Goal: Information Seeking & Learning: Learn about a topic

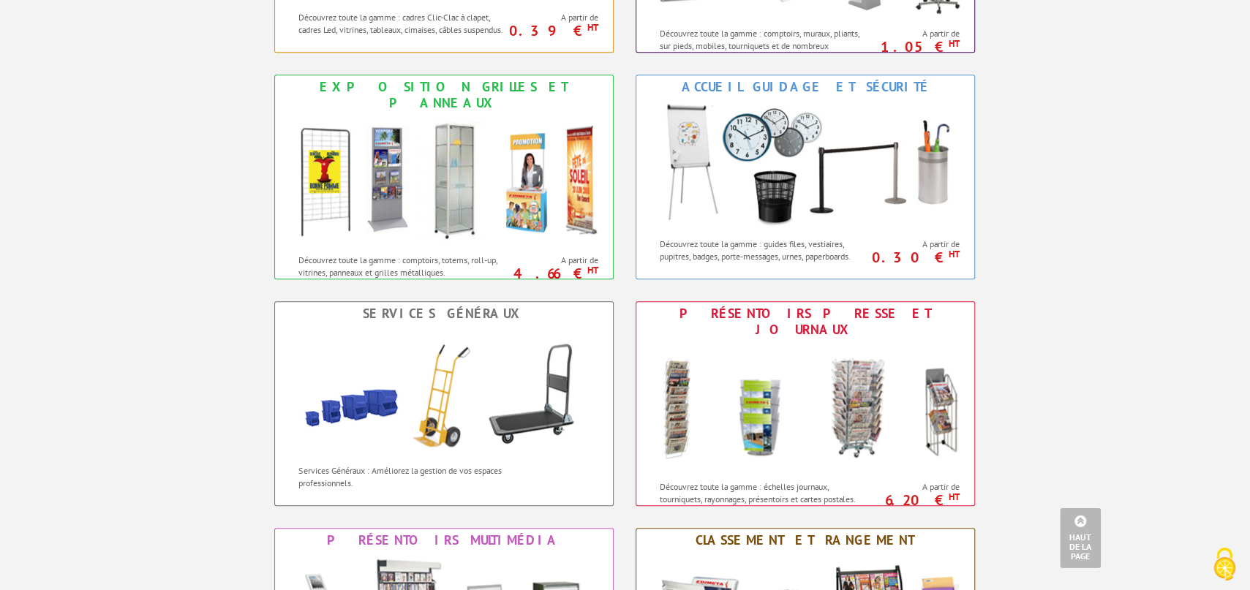
scroll to position [805, 0]
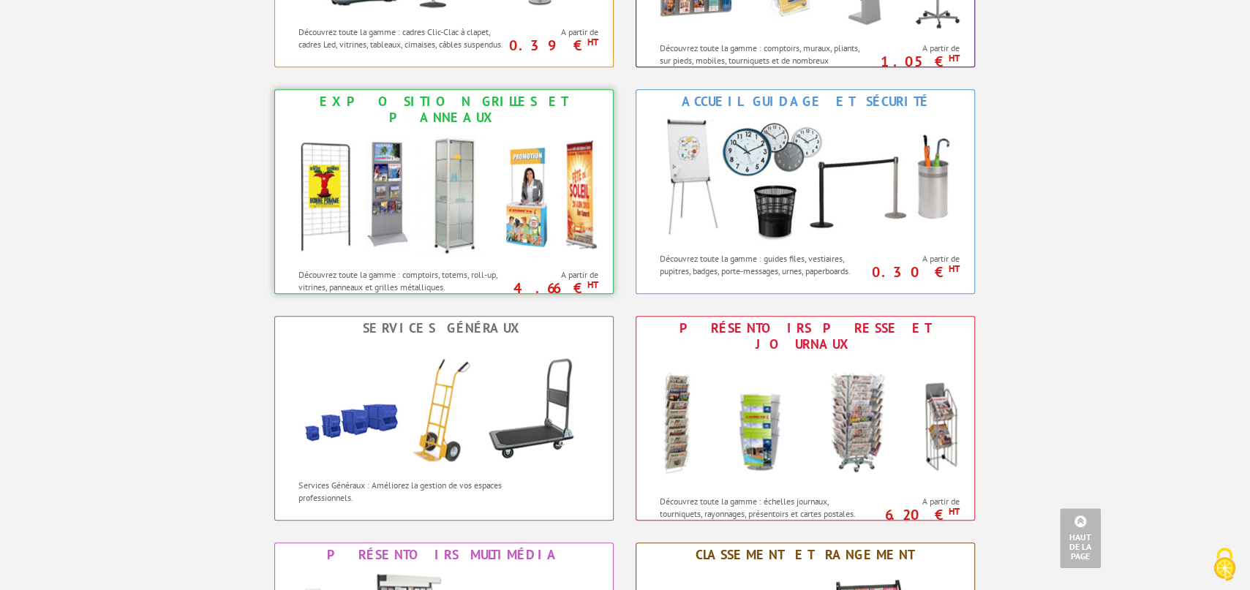
click at [431, 173] on img at bounding box center [444, 195] width 322 height 132
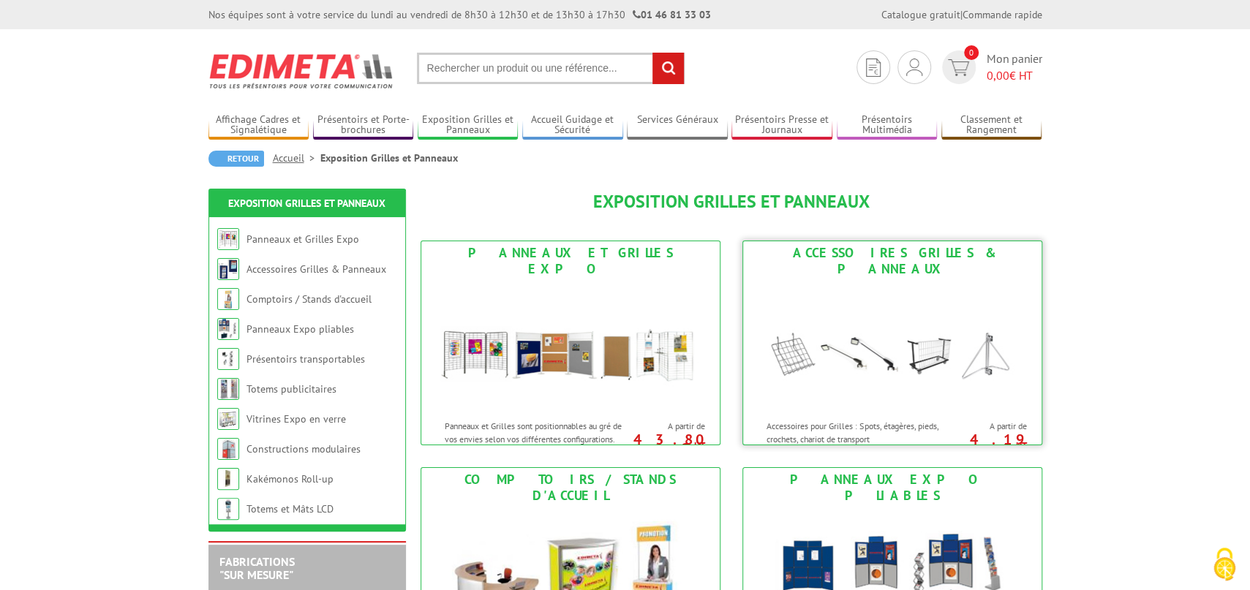
click at [900, 334] on img at bounding box center [892, 347] width 271 height 132
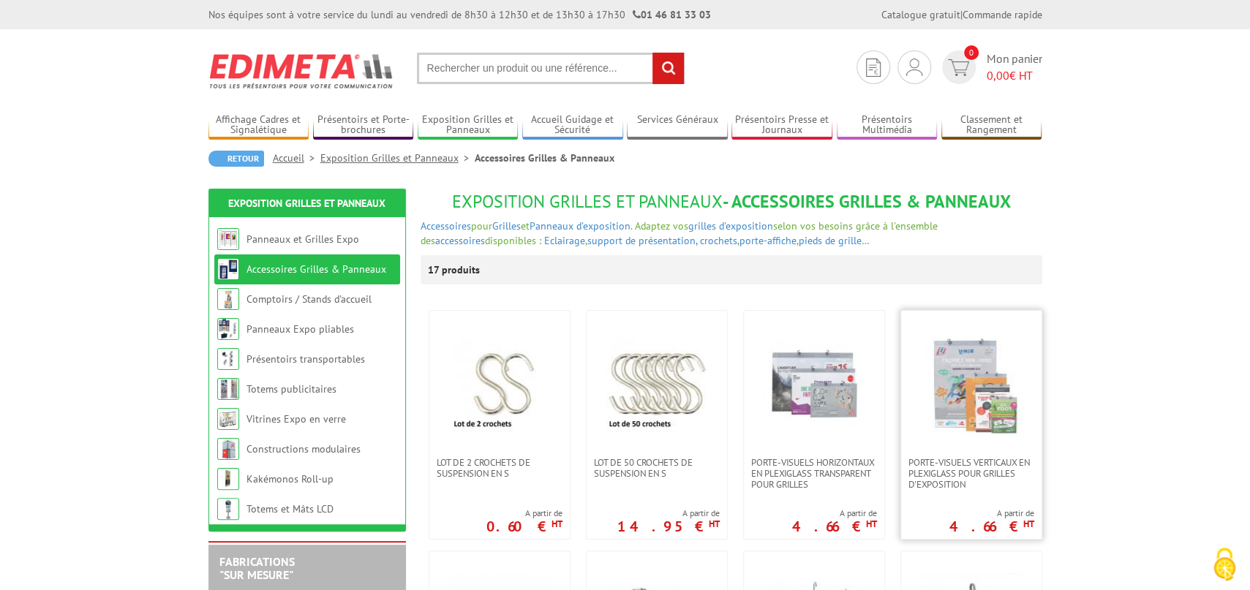
click at [952, 439] on link at bounding box center [971, 384] width 140 height 146
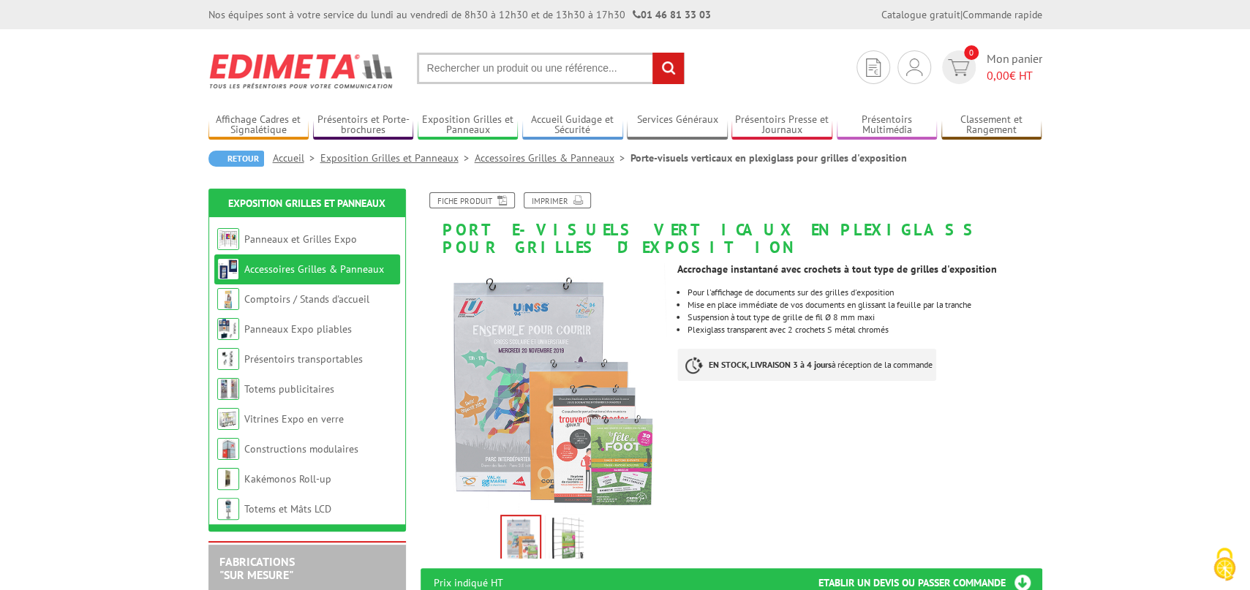
scroll to position [322, 0]
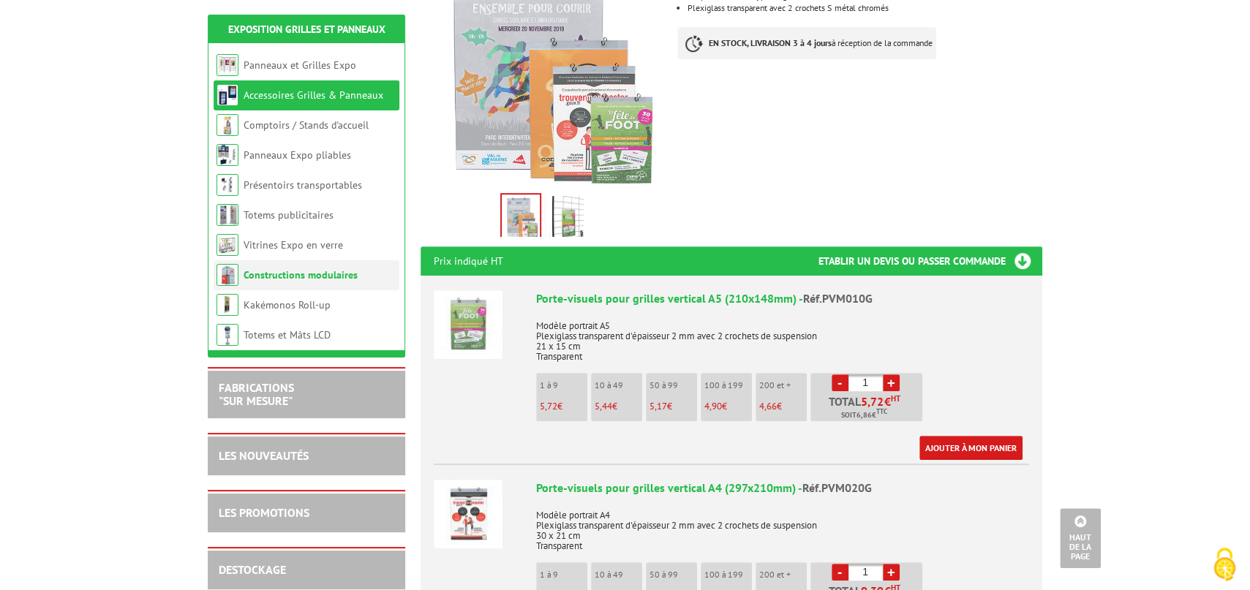
click at [313, 275] on link "Constructions modulaires" at bounding box center [301, 274] width 114 height 13
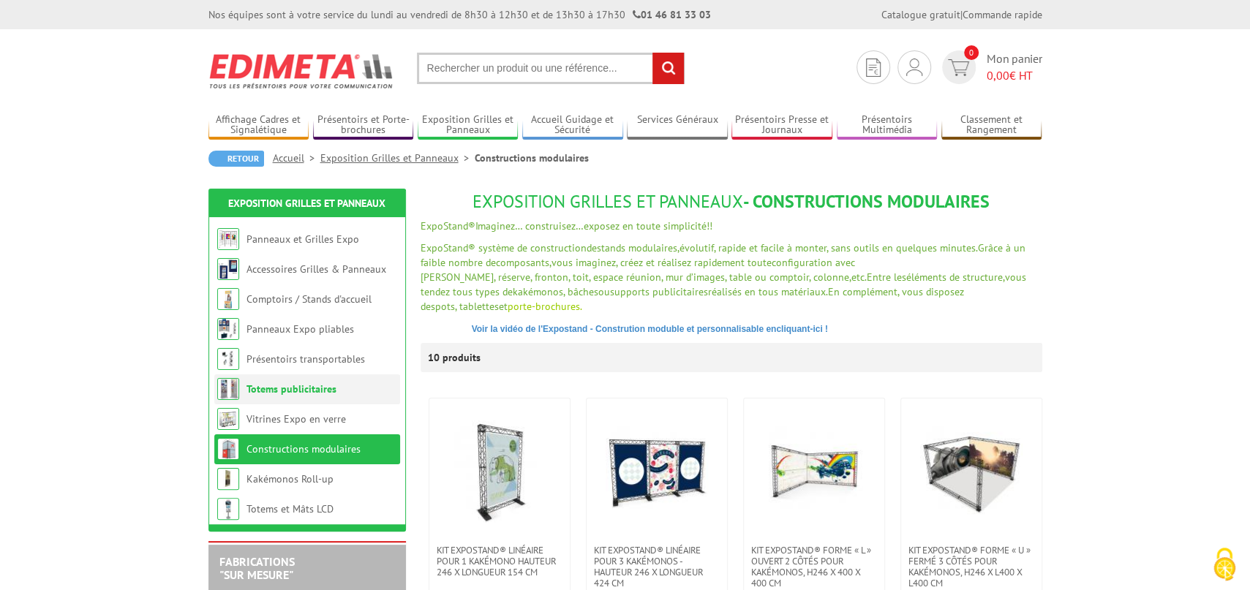
click at [297, 389] on link "Totems publicitaires" at bounding box center [291, 389] width 90 height 13
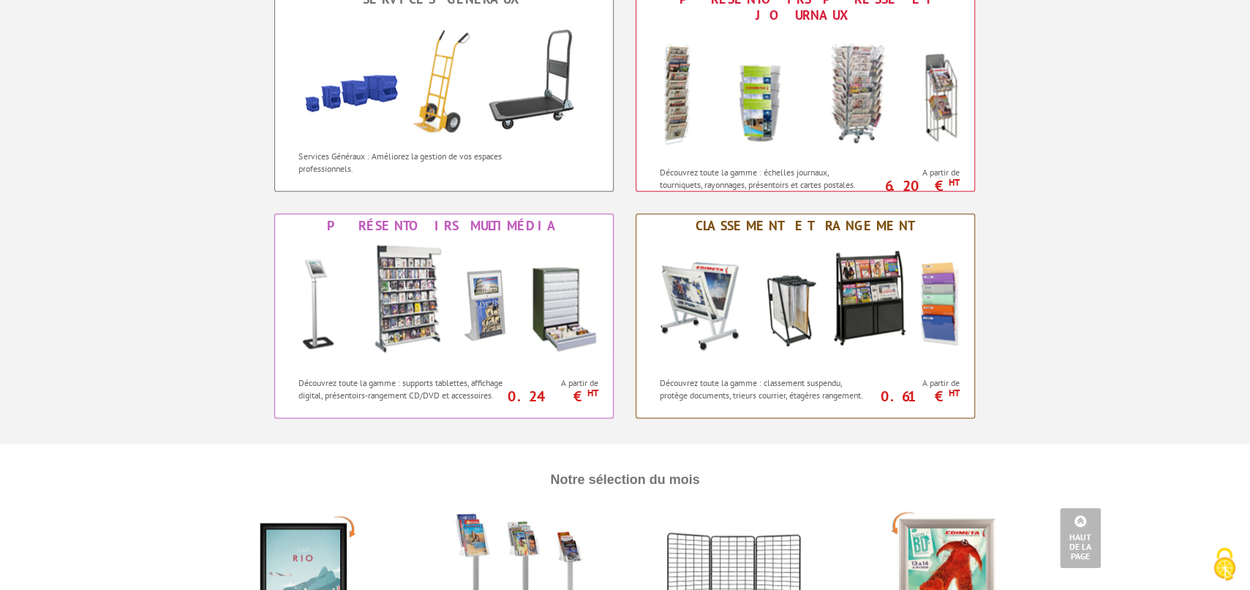
scroll to position [1368, 0]
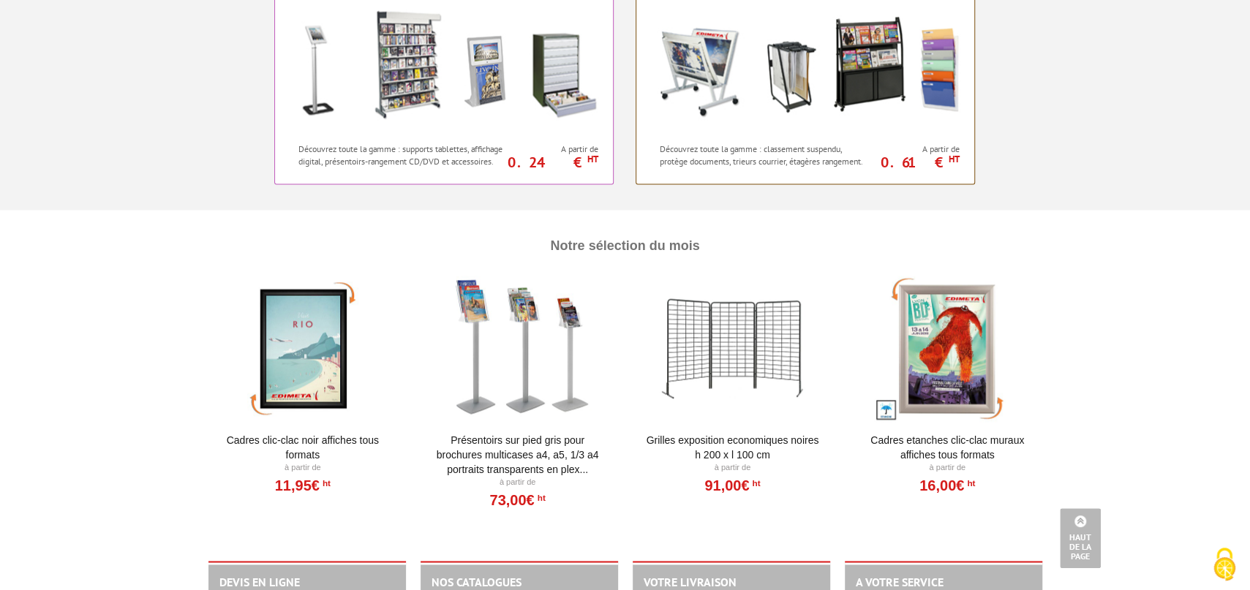
click at [935, 360] on div at bounding box center [947, 349] width 181 height 146
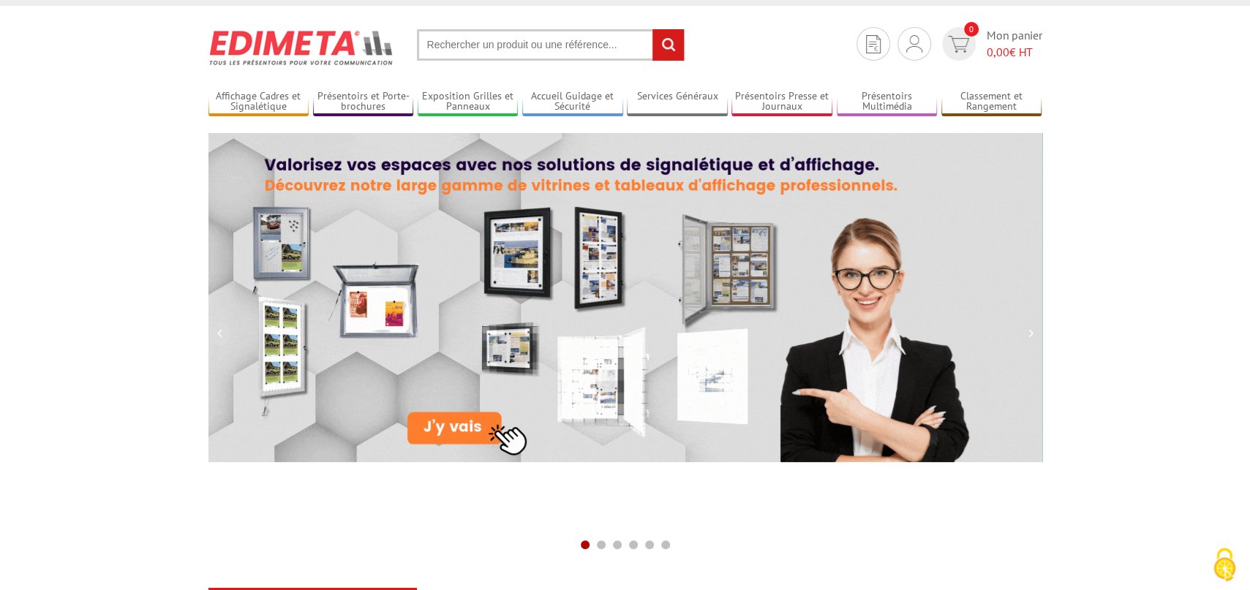
scroll to position [483, 0]
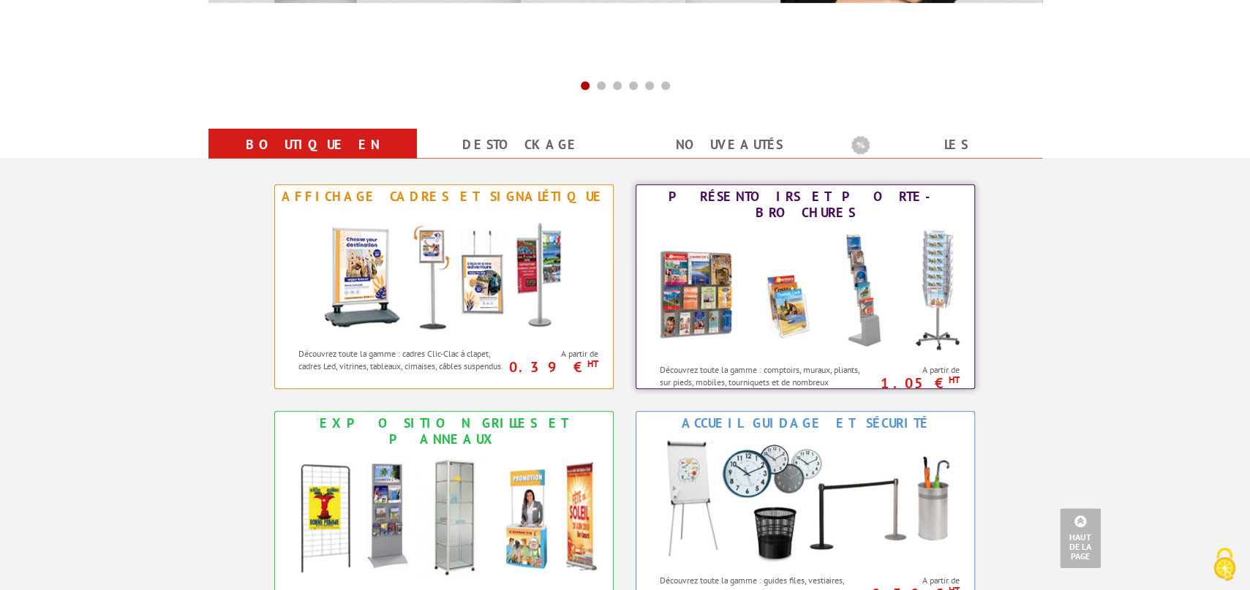
click at [797, 268] on img at bounding box center [805, 291] width 322 height 132
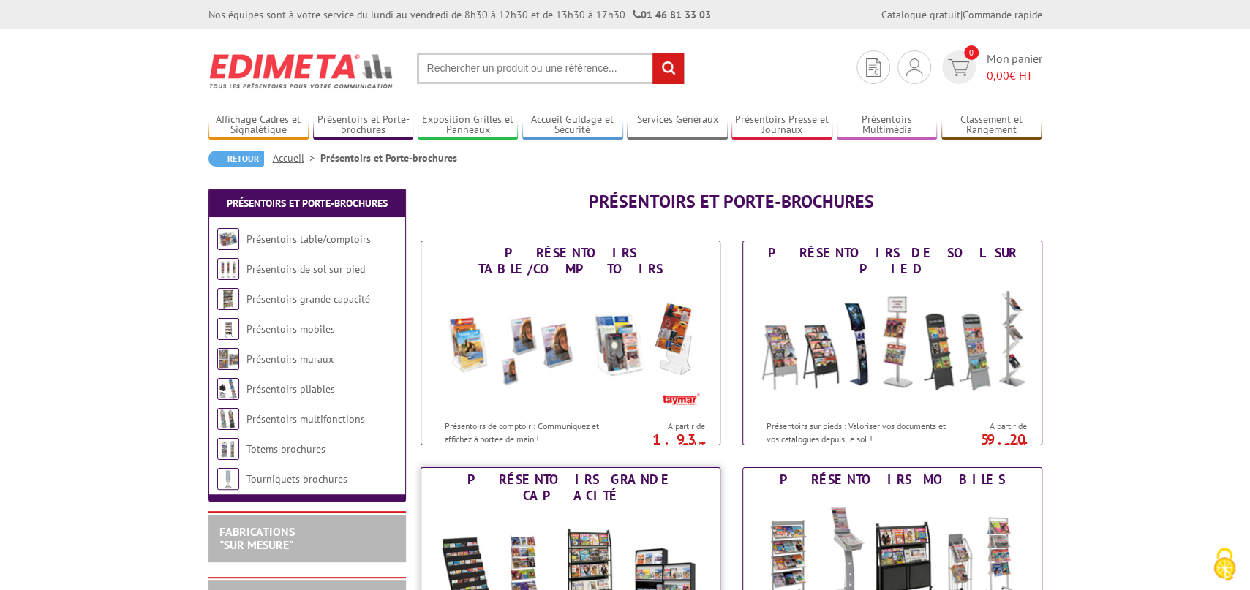
click at [541, 514] on img at bounding box center [570, 574] width 271 height 132
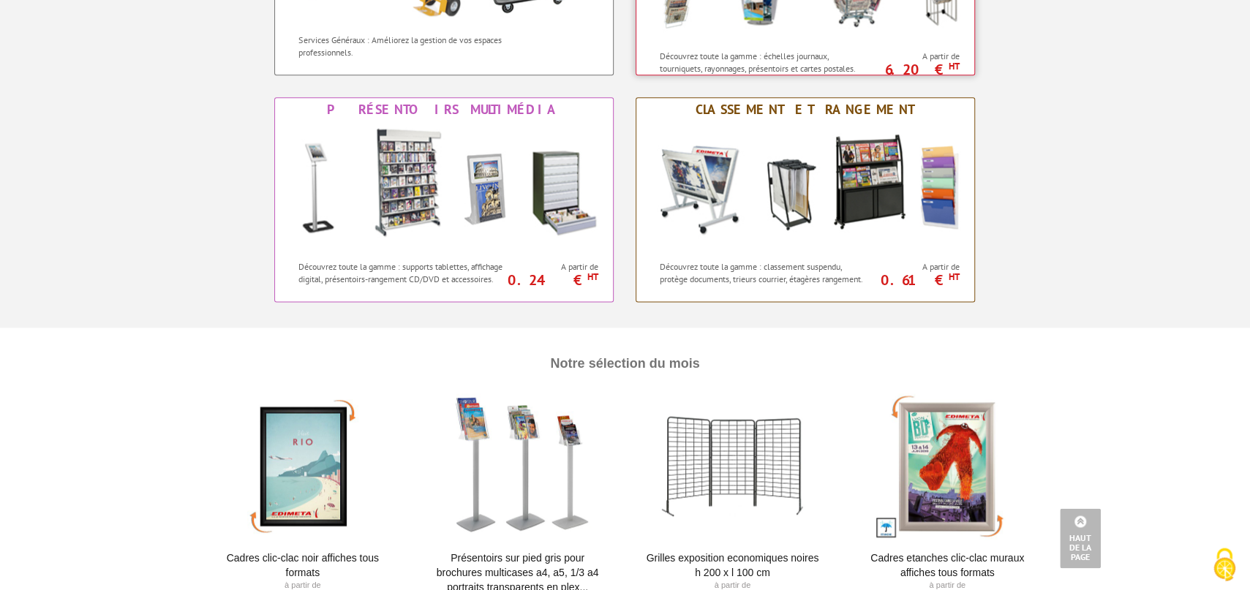
scroll to position [1368, 0]
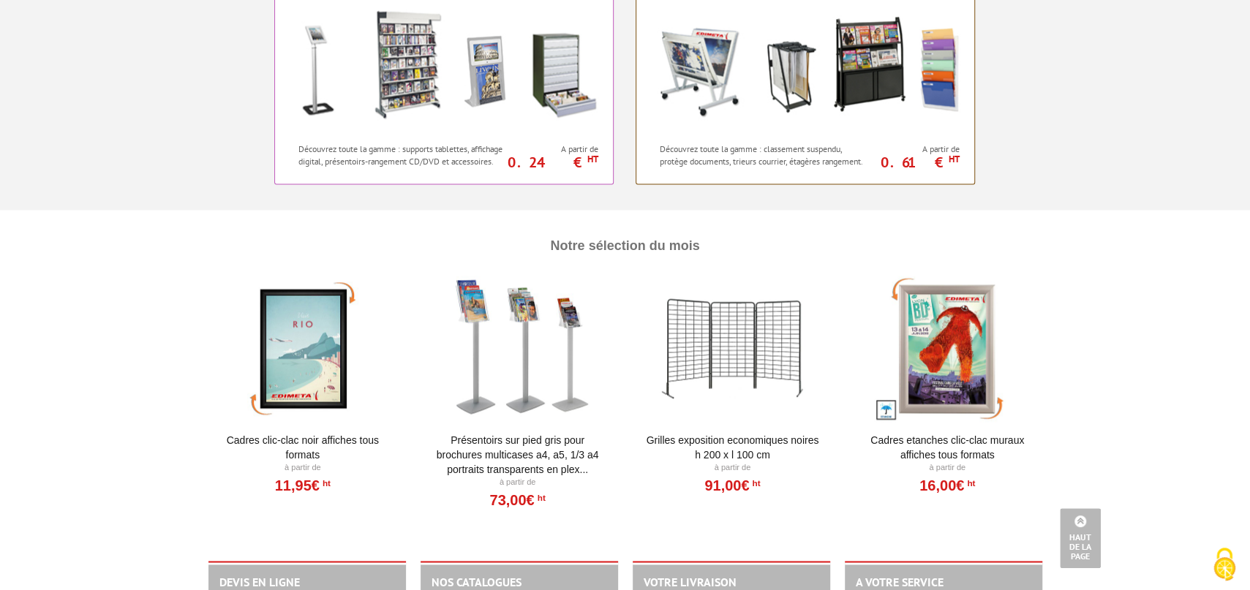
click at [528, 328] on div at bounding box center [517, 349] width 181 height 146
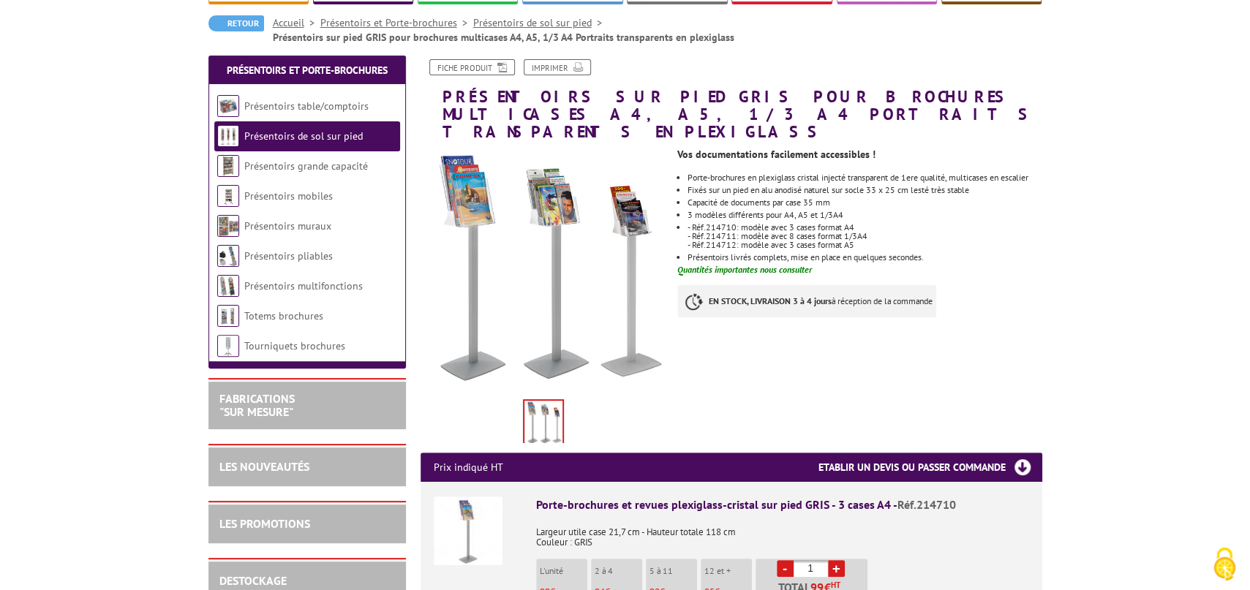
scroll to position [161, 0]
